Goal: Information Seeking & Learning: Check status

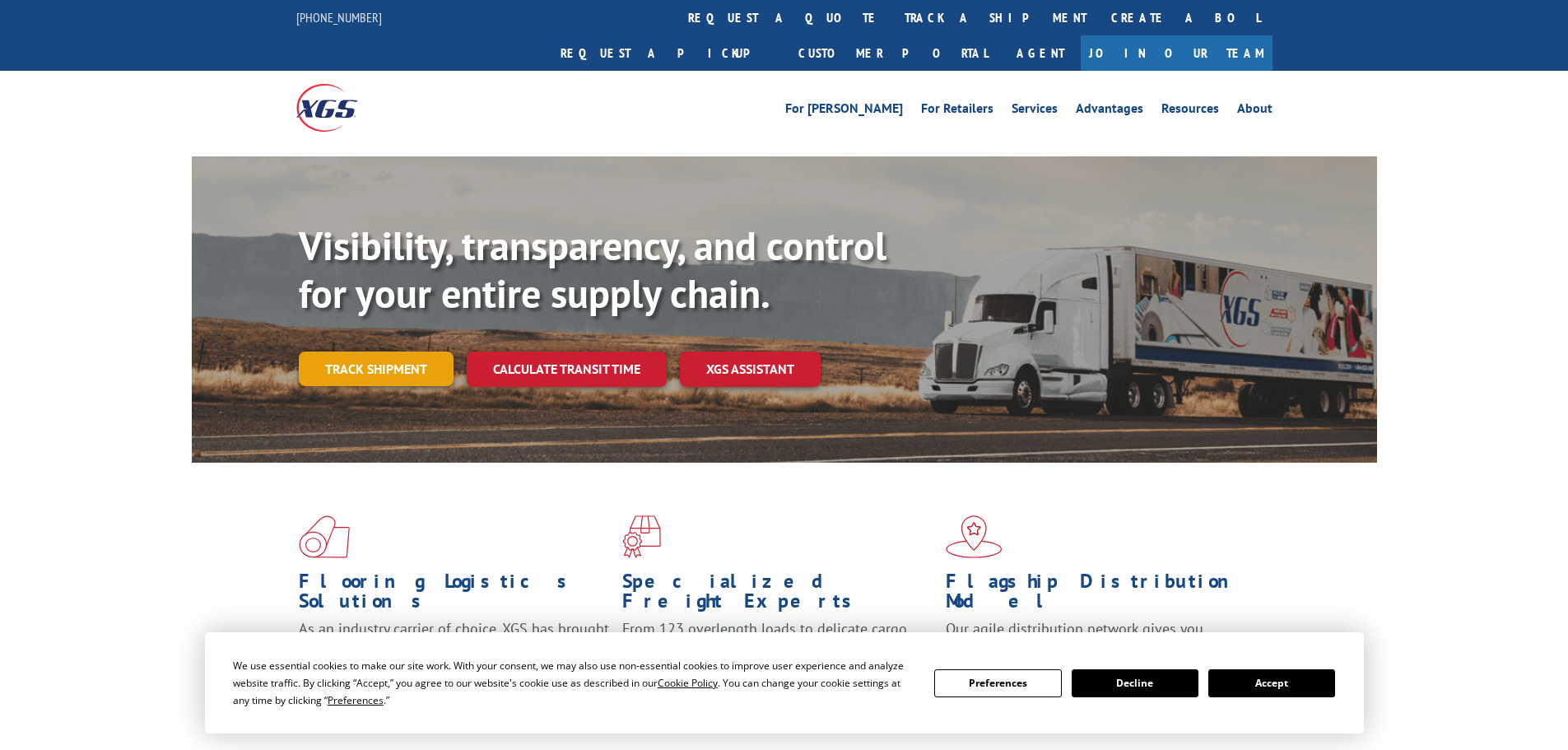
click at [383, 352] on link "Track shipment" at bounding box center [376, 369] width 155 height 34
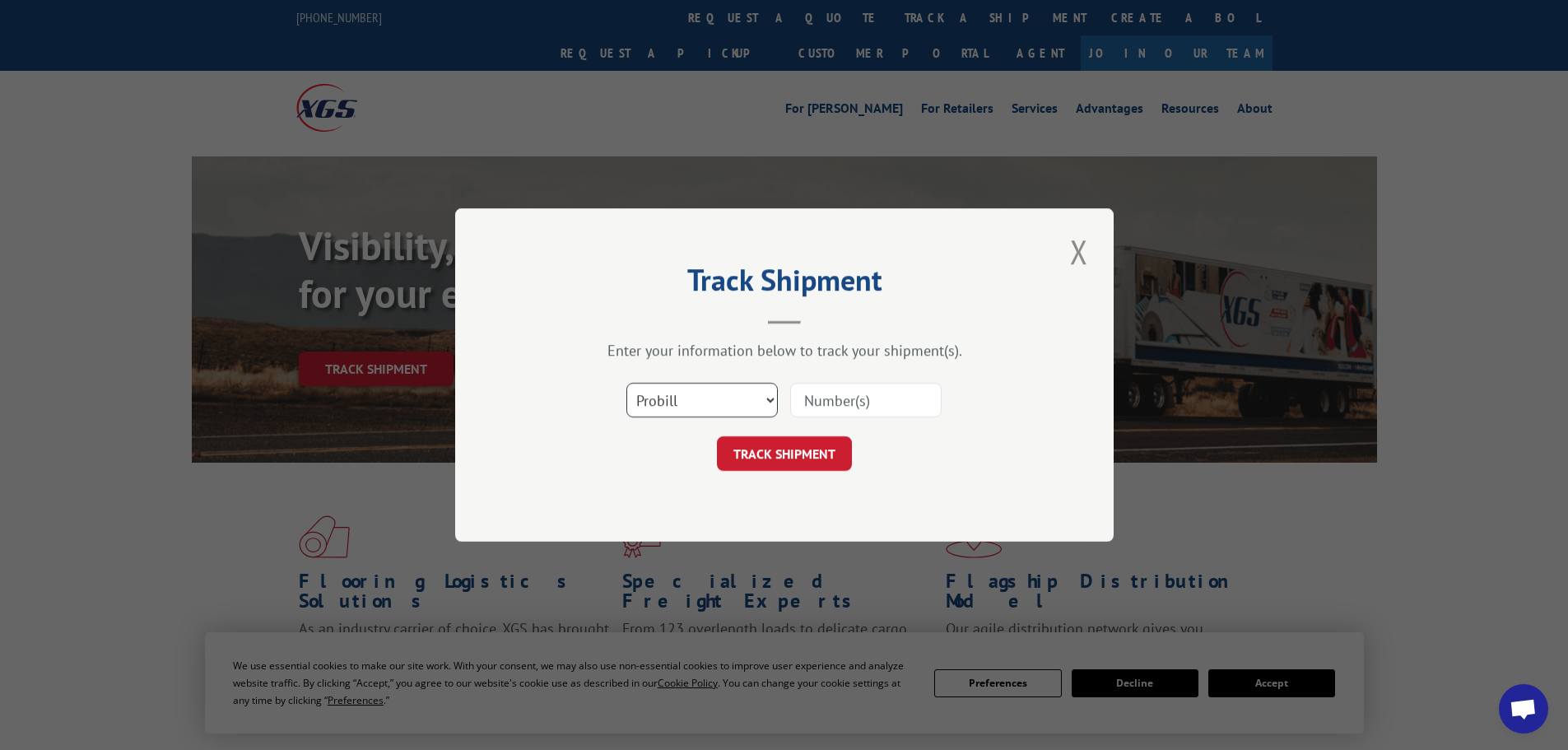
click at [678, 402] on select "Select category... Probill BOL PO" at bounding box center [702, 399] width 151 height 34
select select "po"
click at [627, 382] on select "Select category... Probill BOL PO" at bounding box center [702, 399] width 151 height 34
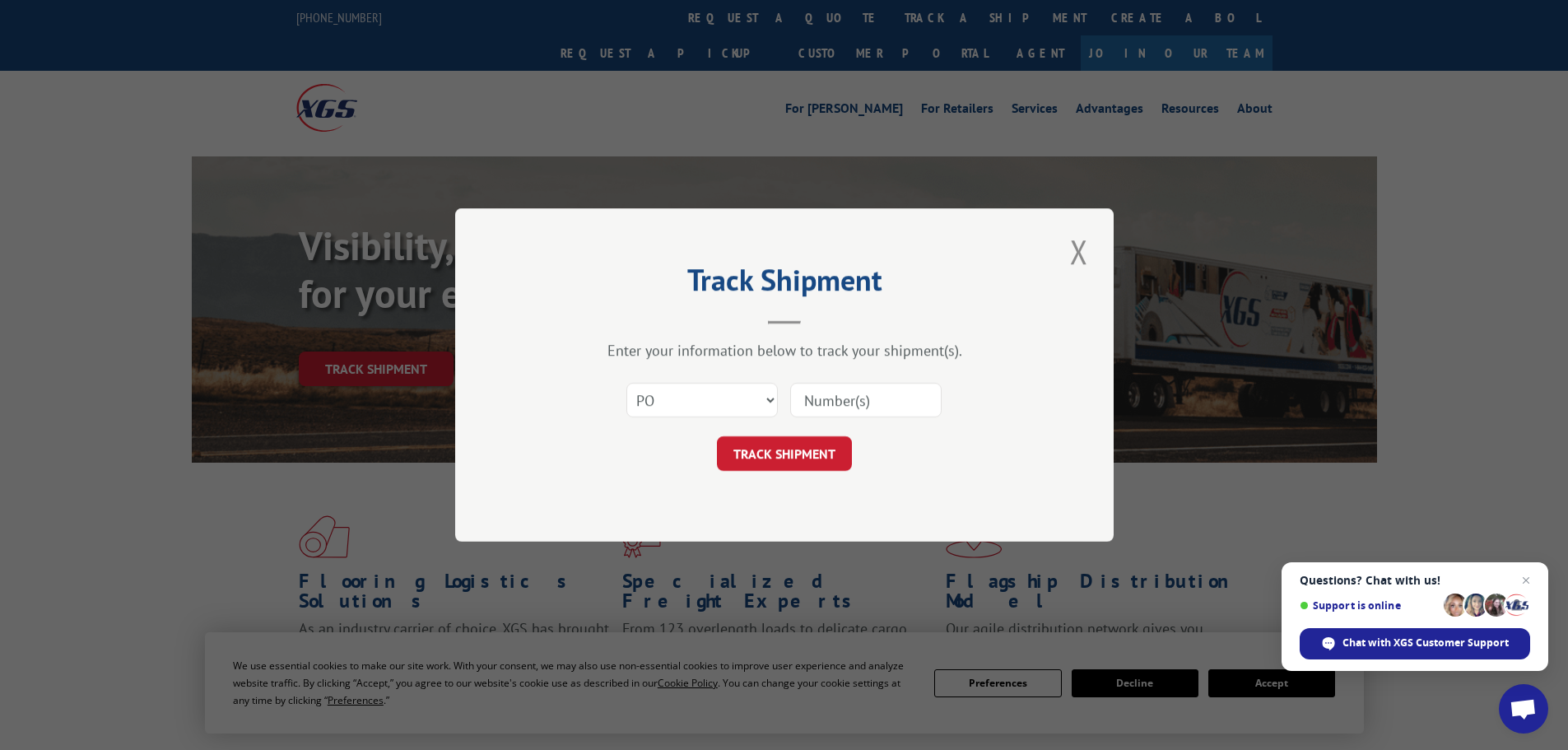
click at [809, 396] on input at bounding box center [865, 399] width 151 height 34
paste input "42506203"
type input "42506203"
click at [782, 464] on button "TRACK SHIPMENT" at bounding box center [784, 453] width 135 height 34
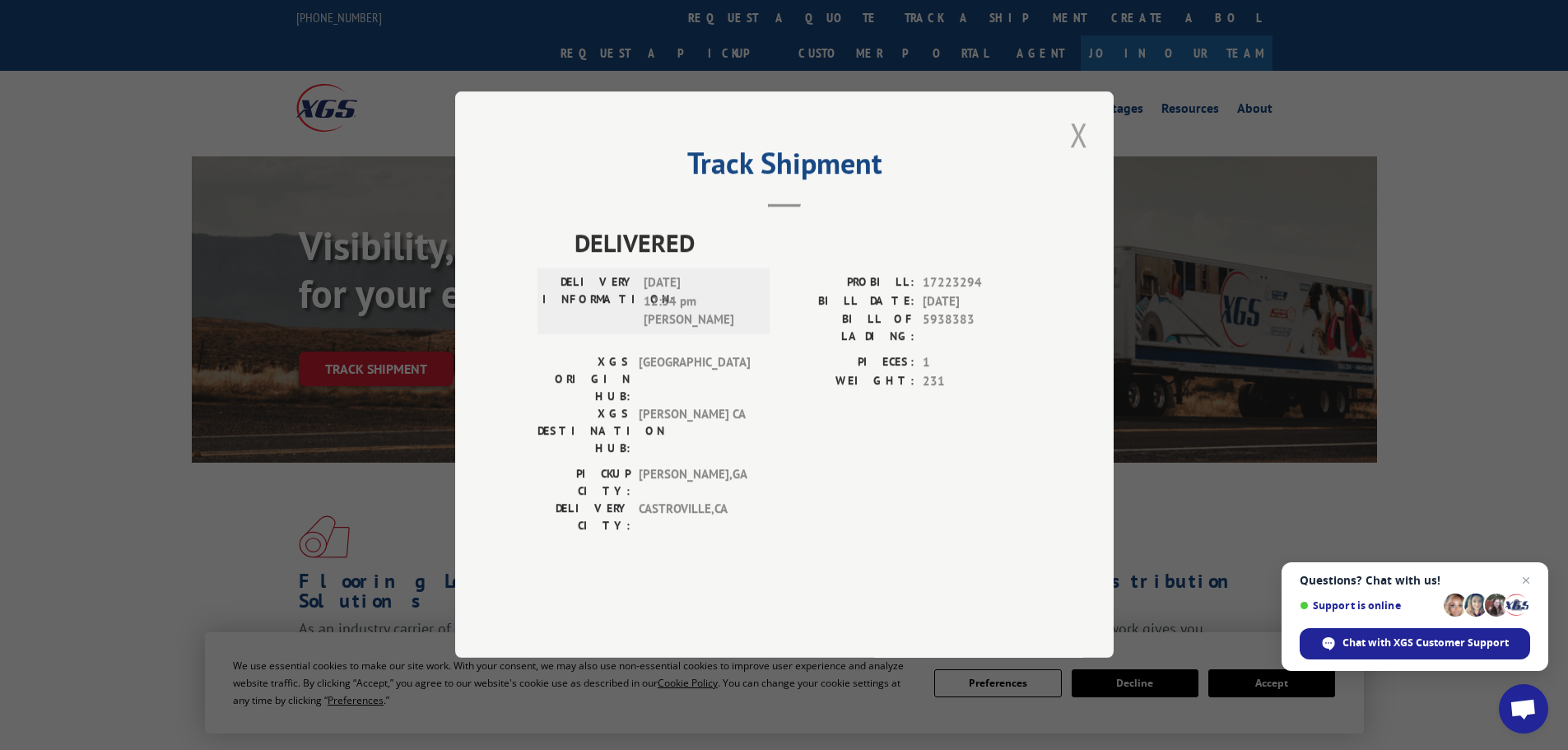
click at [1082, 157] on button "Close modal" at bounding box center [1079, 135] width 28 height 45
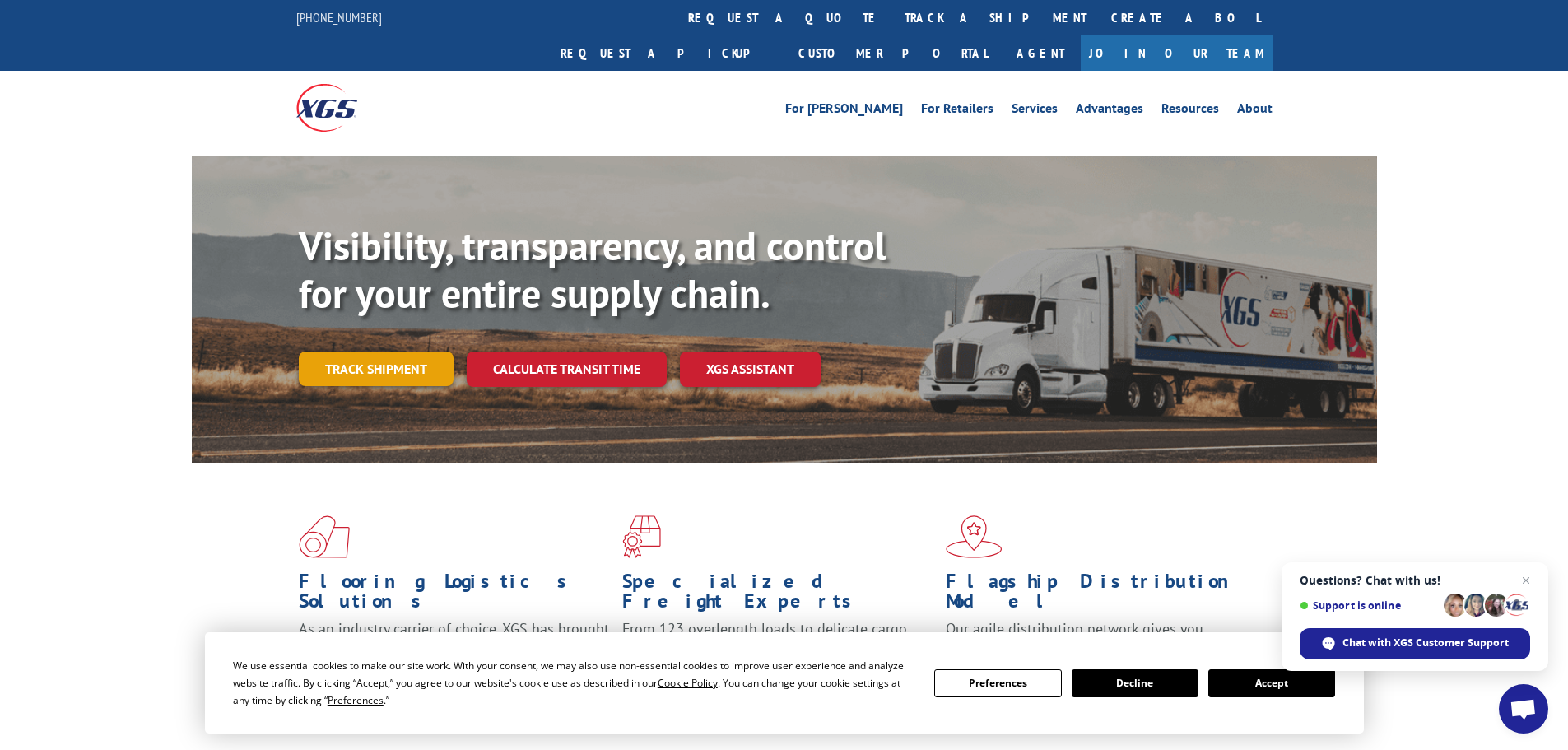
click at [395, 352] on link "Track shipment" at bounding box center [376, 369] width 155 height 34
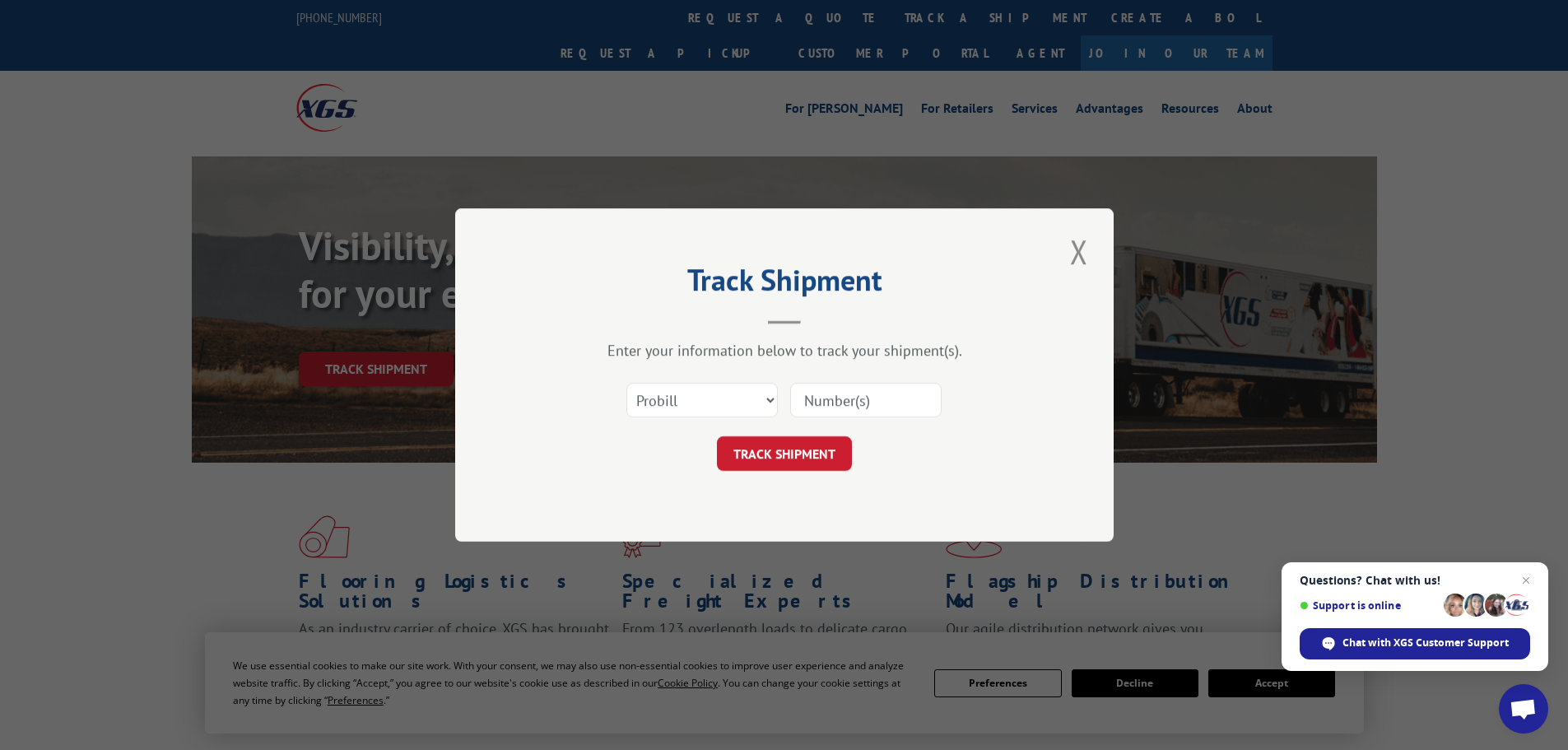
click at [885, 395] on input at bounding box center [865, 399] width 151 height 34
paste input "17223294"
type input "17223294"
click at [758, 458] on button "TRACK SHIPMENT" at bounding box center [784, 453] width 135 height 34
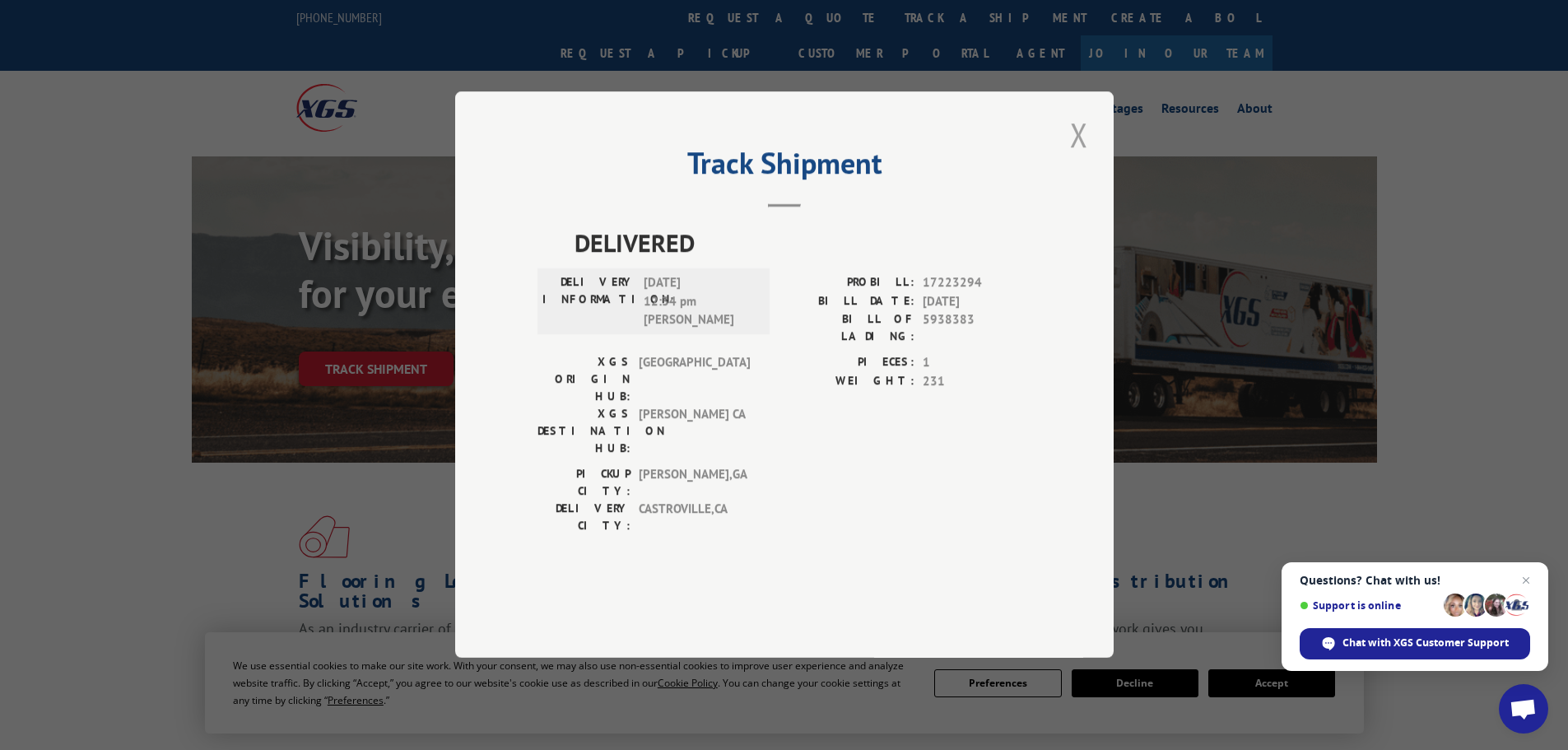
click at [1078, 157] on button "Close modal" at bounding box center [1079, 135] width 28 height 45
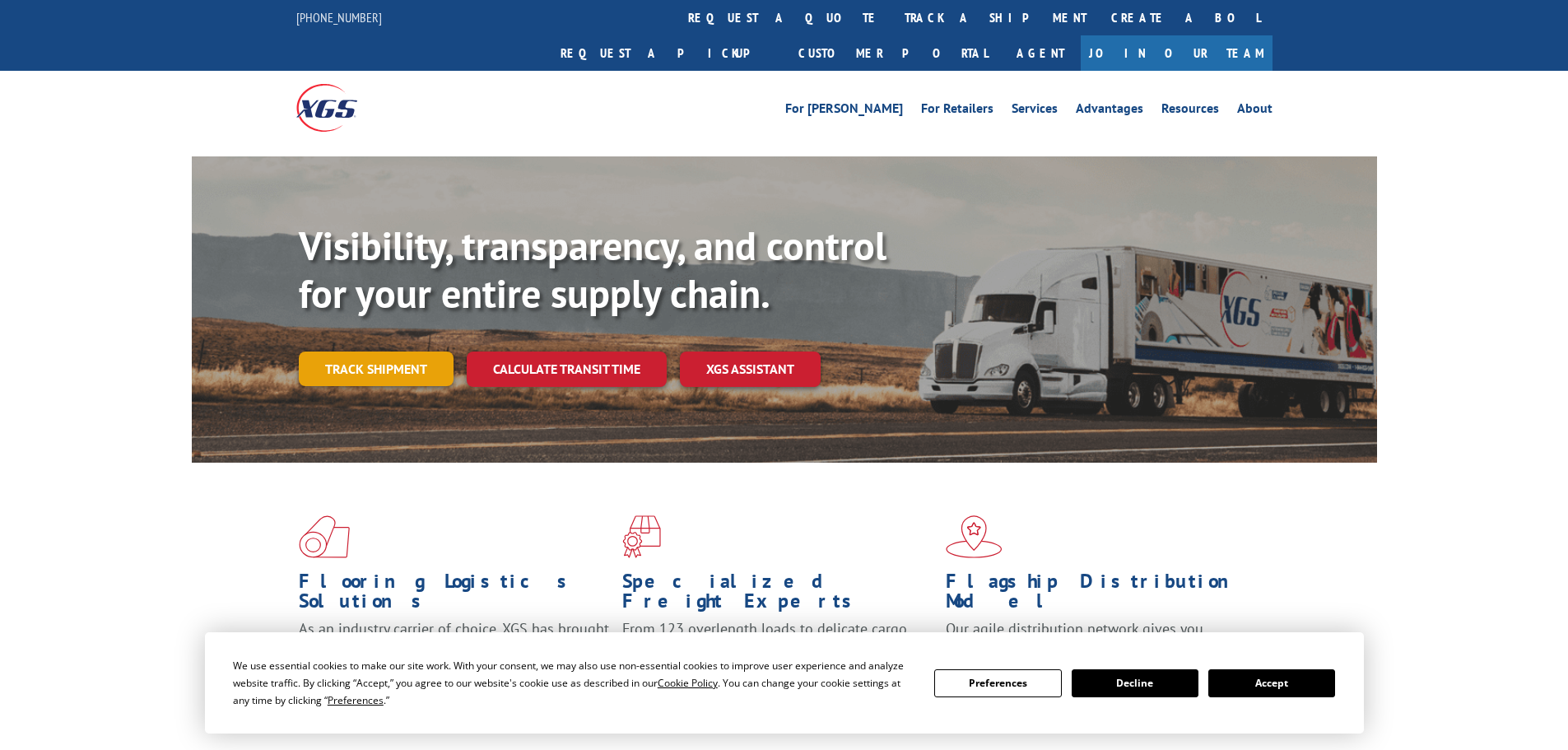
click at [395, 352] on link "Track shipment" at bounding box center [376, 369] width 155 height 34
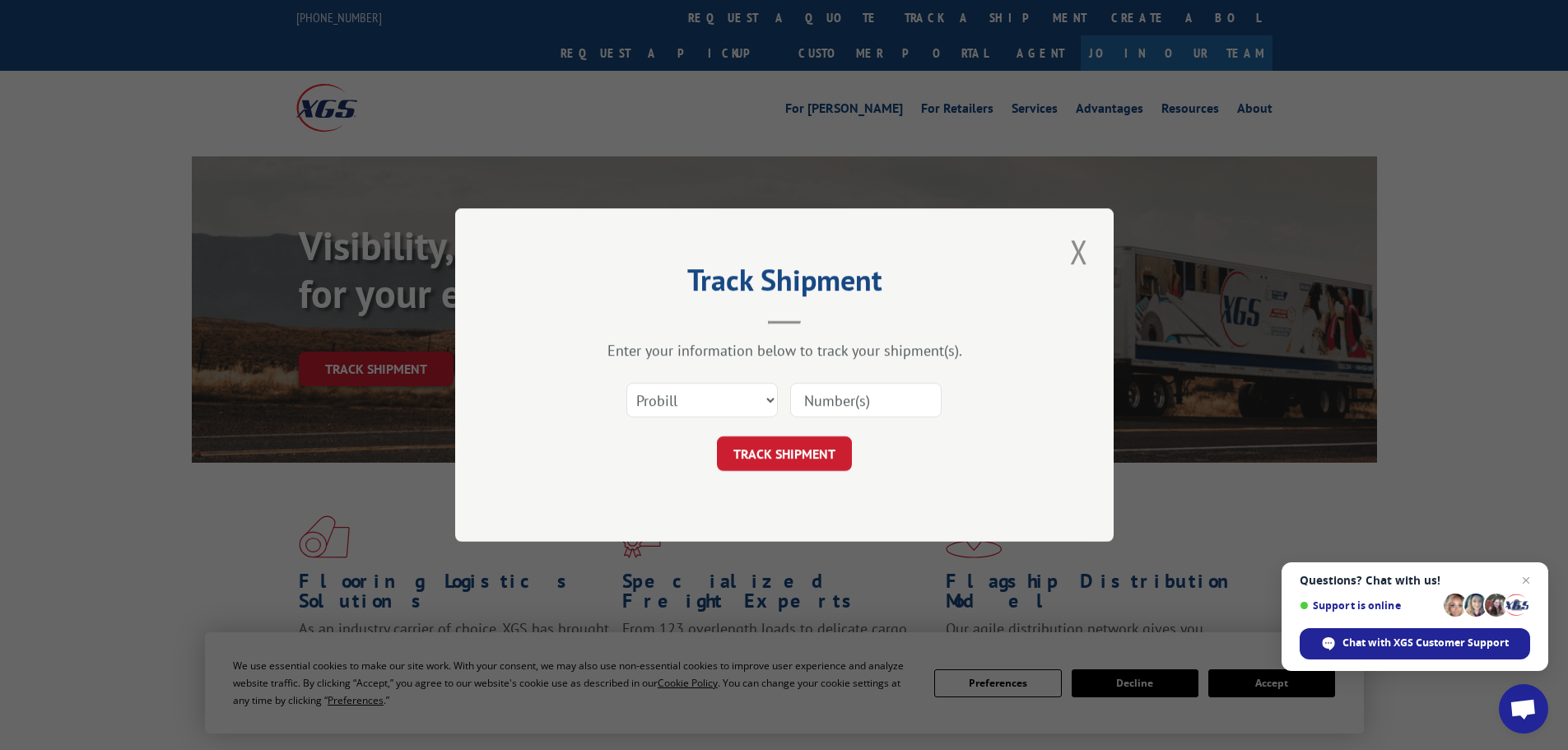
click at [832, 399] on input at bounding box center [865, 399] width 151 height 34
paste input "16754331"
type input "16754331"
click at [805, 451] on button "TRACK SHIPMENT" at bounding box center [784, 453] width 135 height 34
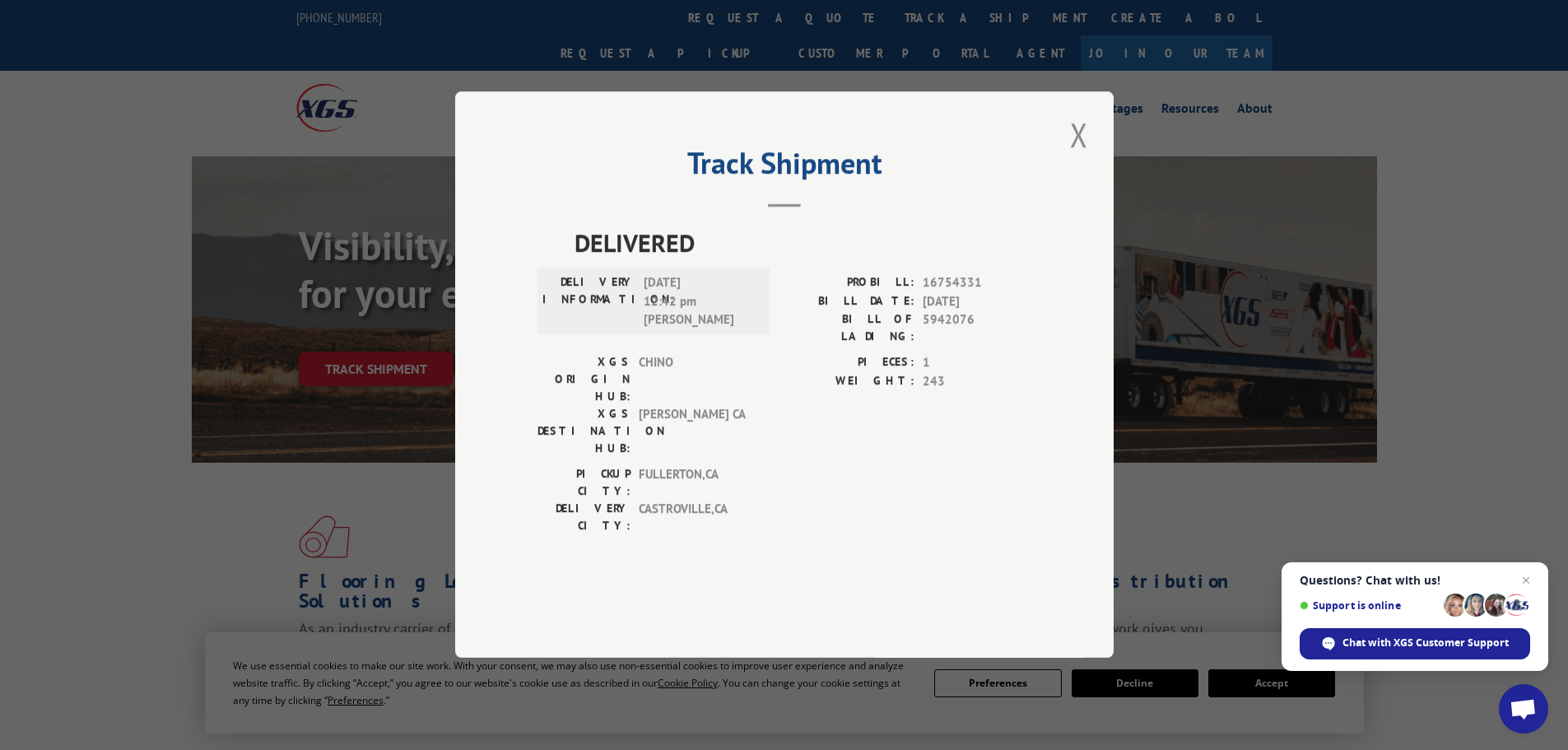
click at [1075, 157] on button "Close modal" at bounding box center [1079, 135] width 28 height 45
